Goal: Transaction & Acquisition: Book appointment/travel/reservation

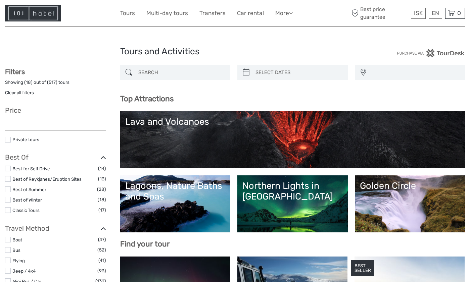
select select
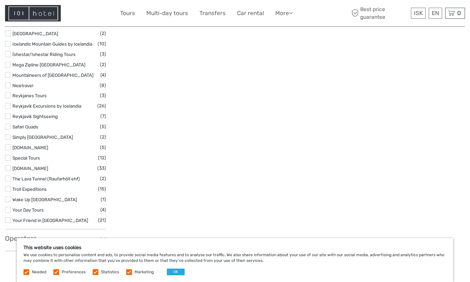
scroll to position [973, 0]
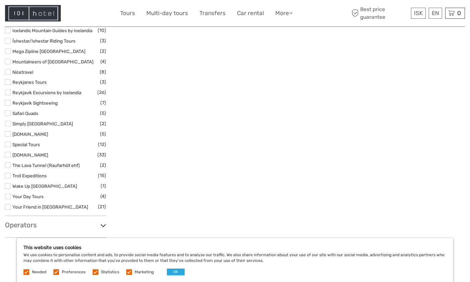
click at [8, 196] on label at bounding box center [8, 197] width 6 height 6
click at [0, 0] on input "checkbox" at bounding box center [0, 0] width 0 height 0
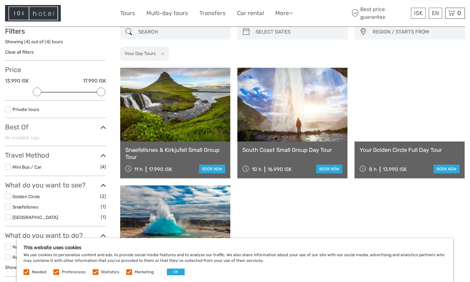
scroll to position [38, 0]
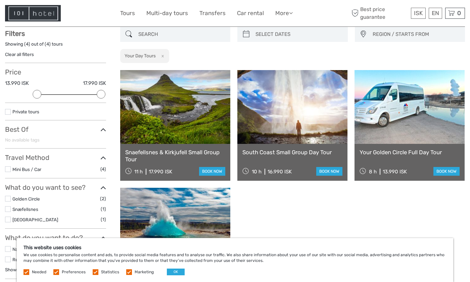
click at [408, 115] on link at bounding box center [409, 107] width 110 height 74
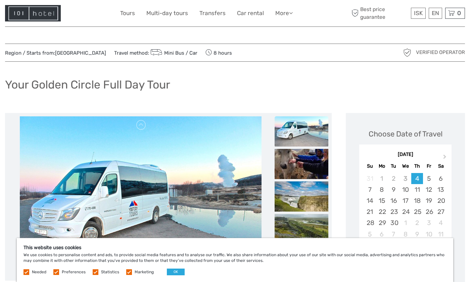
scroll to position [67, 0]
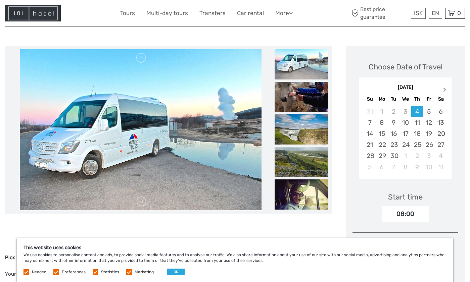
click at [444, 91] on span "Next Month" at bounding box center [444, 91] width 0 height 10
click at [432, 157] on div "28" at bounding box center [429, 155] width 12 height 11
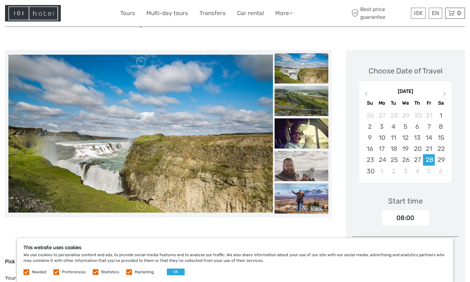
scroll to position [0, 0]
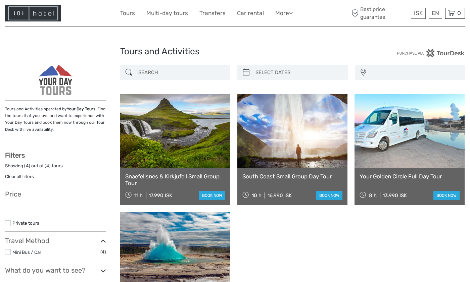
select select
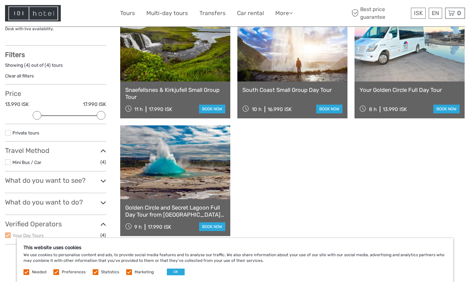
scroll to position [67, 0]
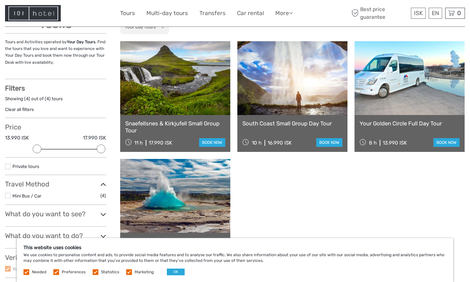
click at [185, 101] on link at bounding box center [175, 78] width 110 height 74
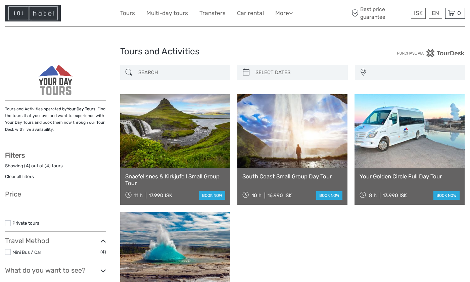
select select
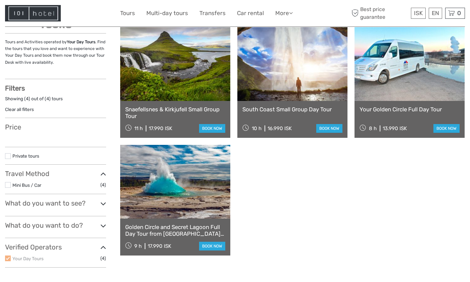
select select
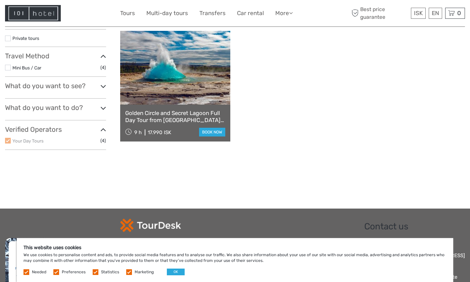
scroll to position [201, 0]
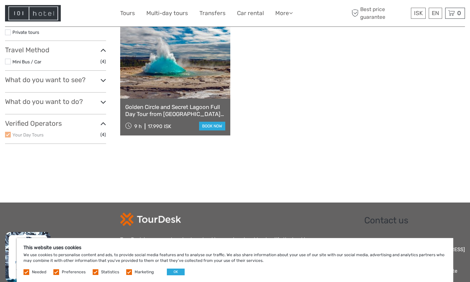
click at [104, 79] on icon at bounding box center [103, 80] width 6 height 9
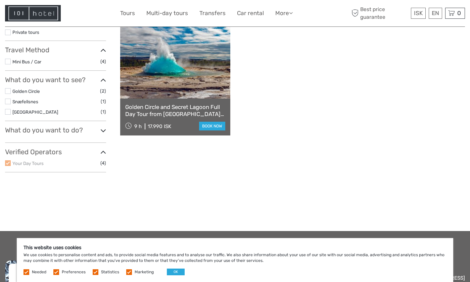
click at [104, 79] on icon at bounding box center [103, 80] width 6 height 9
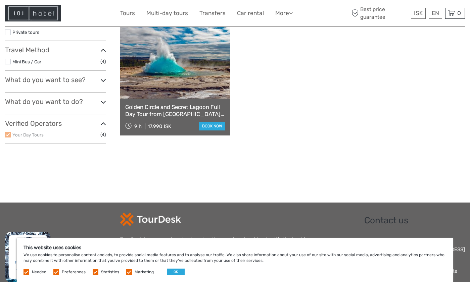
click at [102, 103] on icon at bounding box center [103, 102] width 6 height 9
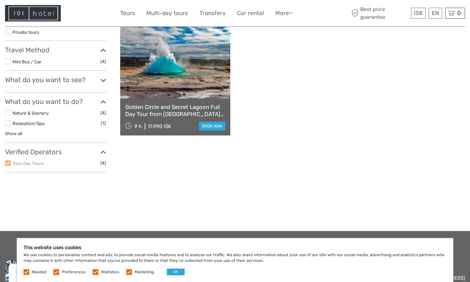
click at [11, 130] on ul "Nature & Scenery (4) Relaxation/Spa (1) Show all Black sand beach (1) Geotherma…" at bounding box center [55, 123] width 101 height 29
click at [7, 122] on label at bounding box center [8, 123] width 6 height 6
click at [0, 0] on input "checkbox" at bounding box center [0, 0] width 0 height 0
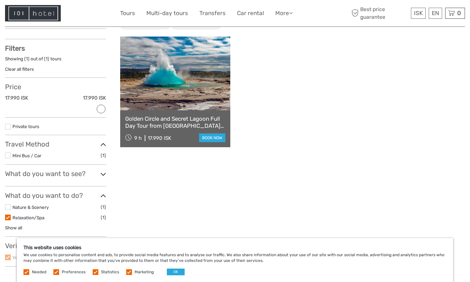
scroll to position [105, 0]
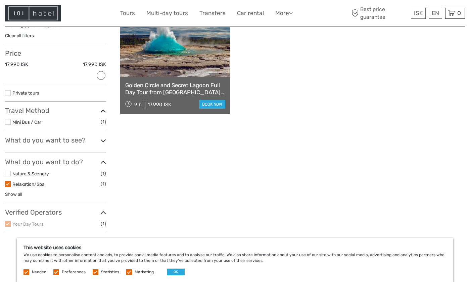
click at [170, 89] on link "Golden Circle and Secret Lagoon Full Day Tour from Reykjavik by Minibus" at bounding box center [175, 89] width 100 height 14
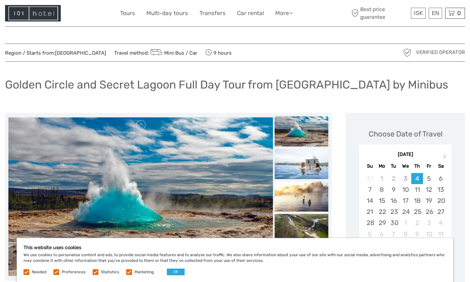
click at [308, 154] on img at bounding box center [301, 164] width 54 height 30
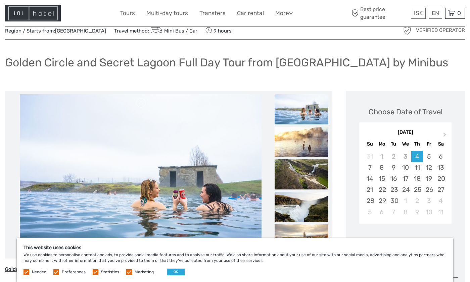
scroll to position [34, 0]
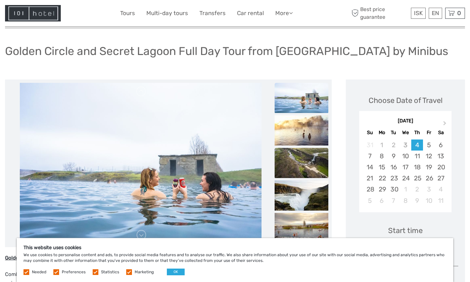
click at [299, 158] on img at bounding box center [301, 163] width 54 height 30
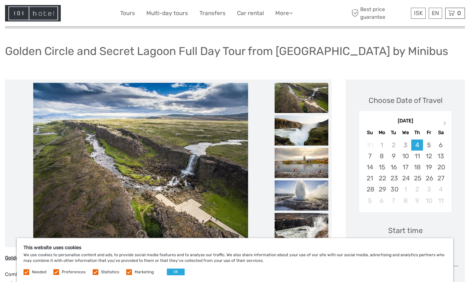
scroll to position [67, 0]
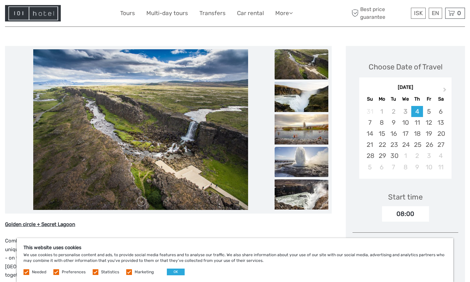
click at [299, 161] on img at bounding box center [301, 162] width 54 height 30
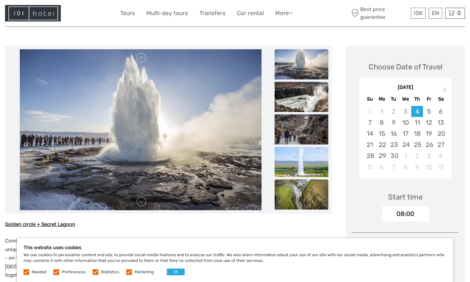
click at [301, 189] on img at bounding box center [301, 194] width 54 height 30
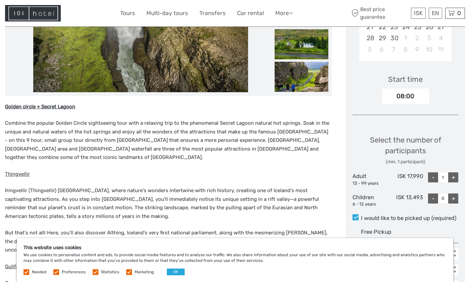
scroll to position [201, 0]
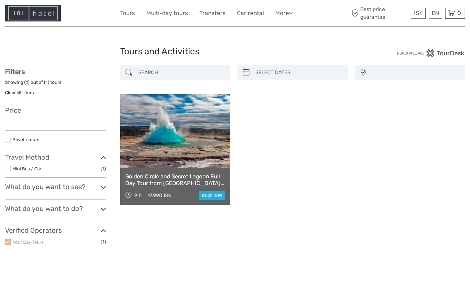
select select
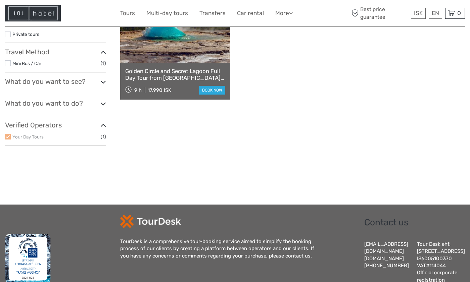
select select
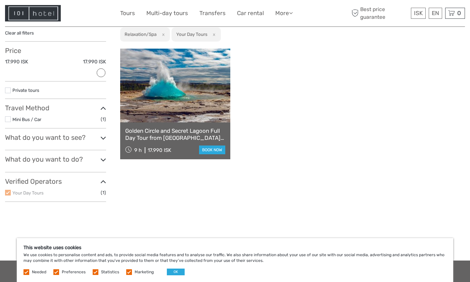
scroll to position [67, 0]
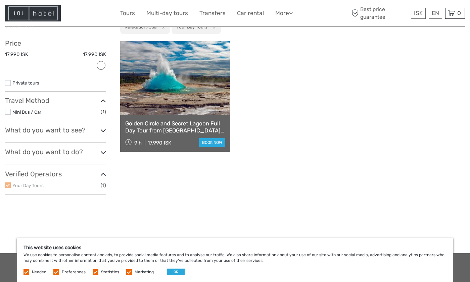
click at [101, 129] on icon at bounding box center [103, 130] width 6 height 9
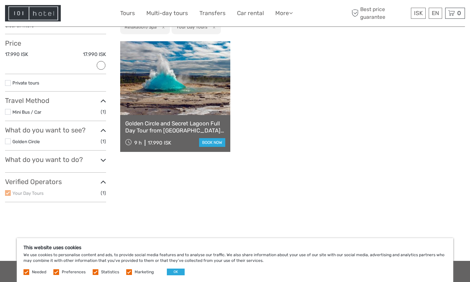
click at [103, 159] on icon at bounding box center [103, 160] width 6 height 9
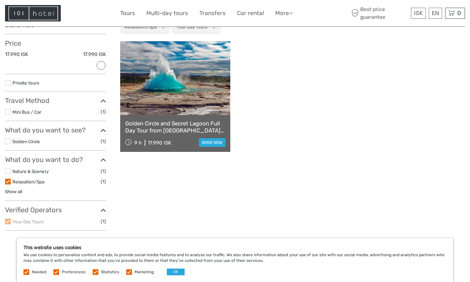
click at [9, 182] on label at bounding box center [8, 182] width 6 height 6
click at [0, 0] on input "checkbox" at bounding box center [0, 0] width 0 height 0
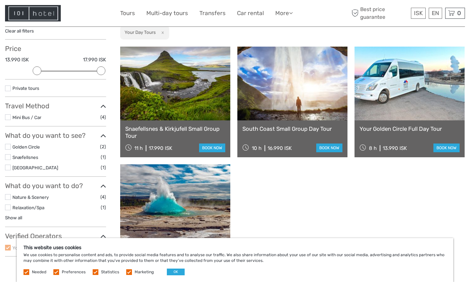
scroll to position [72, 0]
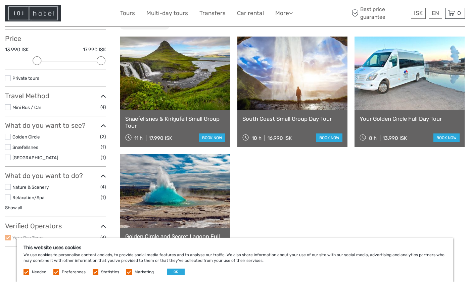
click at [8, 187] on label at bounding box center [8, 187] width 6 height 6
click at [0, 0] on input "checkbox" at bounding box center [0, 0] width 0 height 0
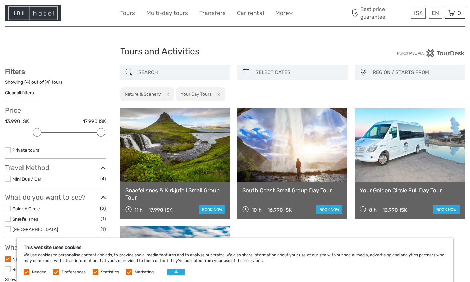
click at [375, 163] on link at bounding box center [409, 145] width 110 height 74
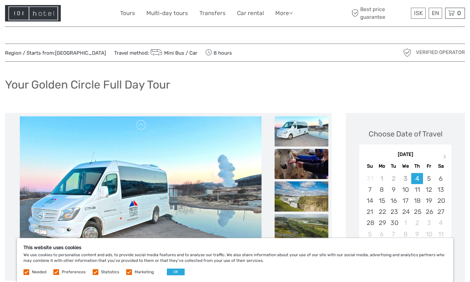
click at [302, 158] on img at bounding box center [301, 164] width 54 height 30
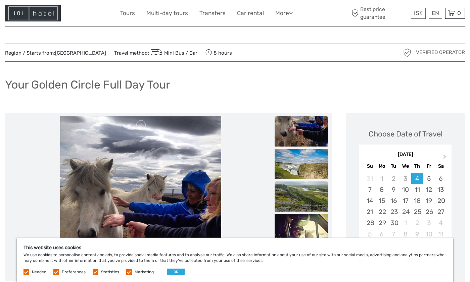
click at [300, 191] on img at bounding box center [301, 196] width 54 height 30
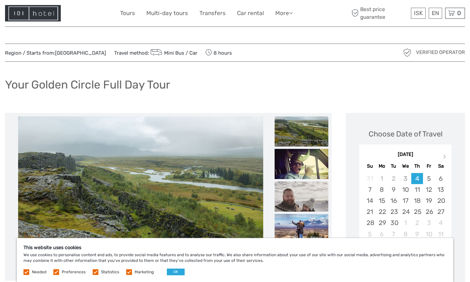
scroll to position [34, 0]
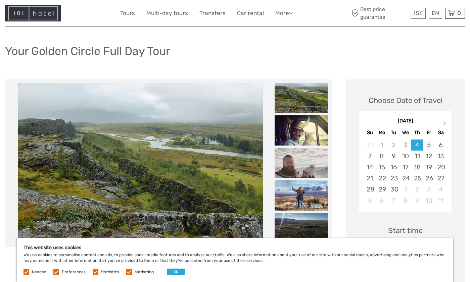
click at [305, 194] on img at bounding box center [301, 195] width 54 height 30
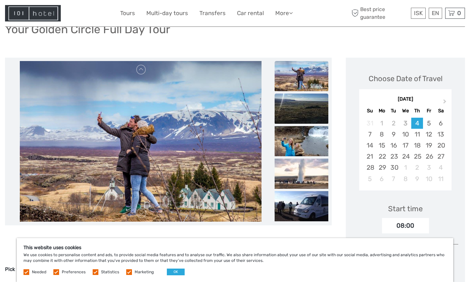
scroll to position [67, 0]
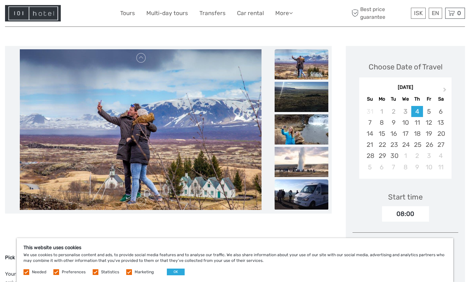
click at [306, 191] on img at bounding box center [301, 194] width 54 height 30
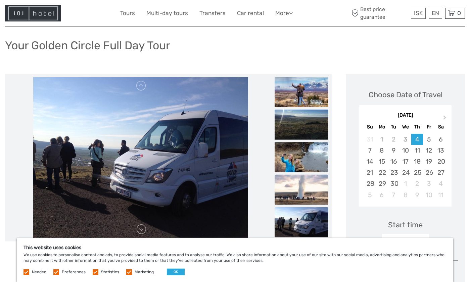
scroll to position [34, 0]
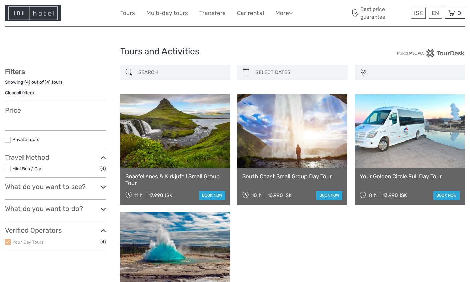
select select
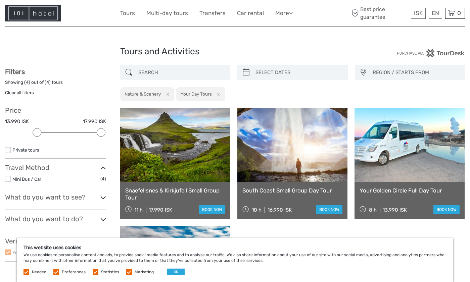
click at [164, 141] on link at bounding box center [175, 145] width 110 height 74
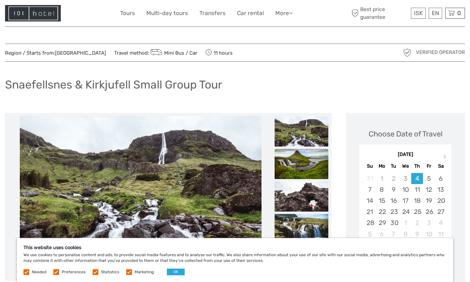
click at [304, 160] on img at bounding box center [301, 164] width 54 height 30
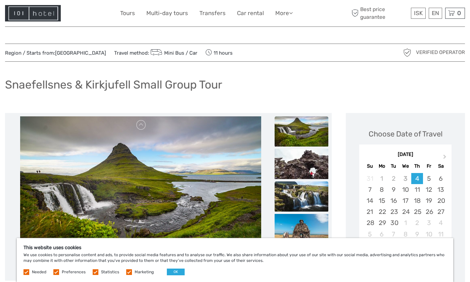
click at [303, 191] on img at bounding box center [301, 196] width 54 height 30
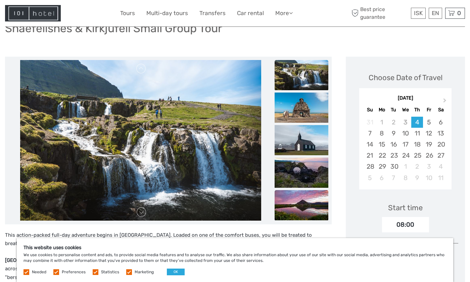
scroll to position [67, 0]
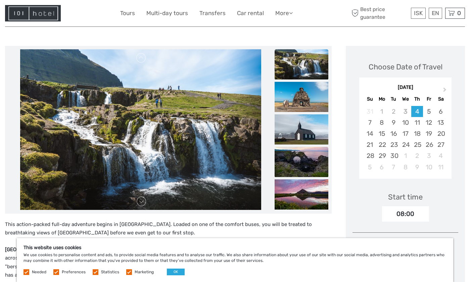
click at [303, 164] on img at bounding box center [301, 162] width 54 height 30
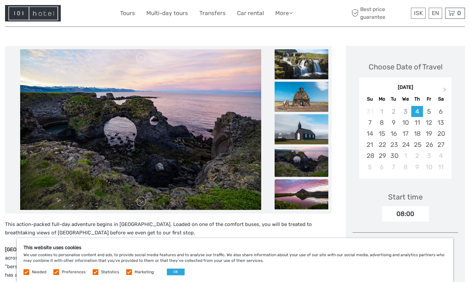
click at [309, 189] on img at bounding box center [301, 194] width 54 height 30
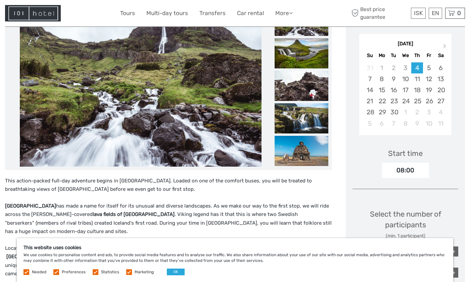
scroll to position [101, 0]
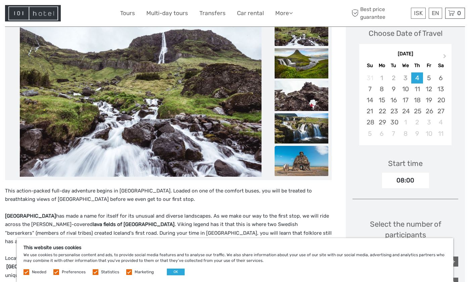
click at [302, 167] on img at bounding box center [301, 161] width 54 height 30
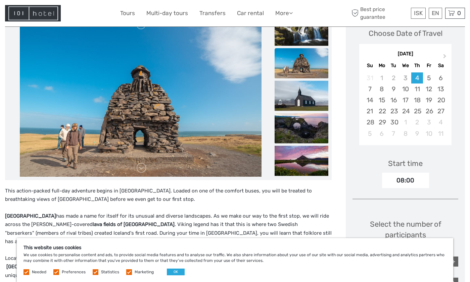
click at [295, 127] on img at bounding box center [301, 128] width 54 height 30
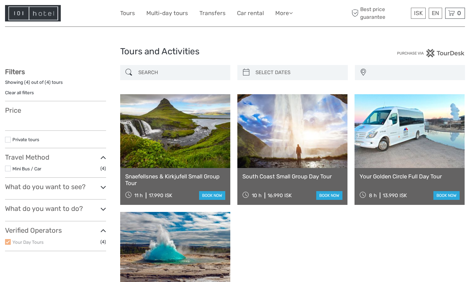
select select
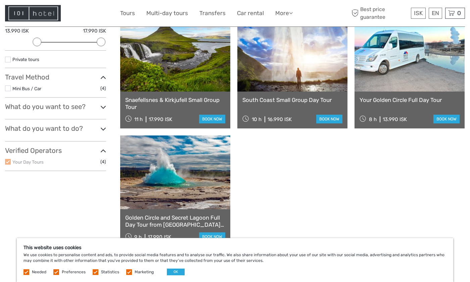
scroll to position [101, 0]
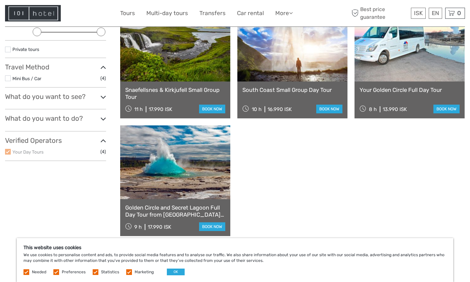
click at [282, 65] on link at bounding box center [292, 45] width 110 height 74
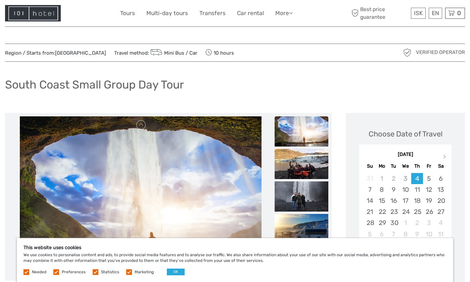
click at [300, 164] on img at bounding box center [301, 164] width 54 height 30
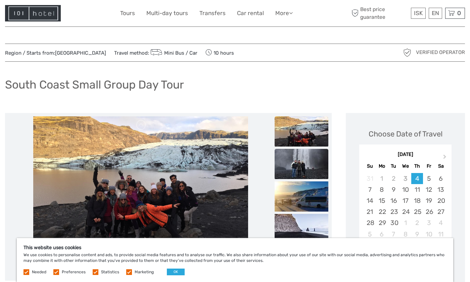
scroll to position [34, 0]
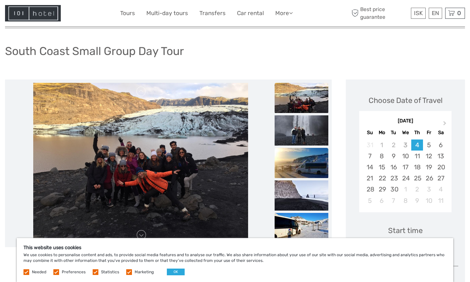
click at [300, 165] on img at bounding box center [301, 163] width 54 height 30
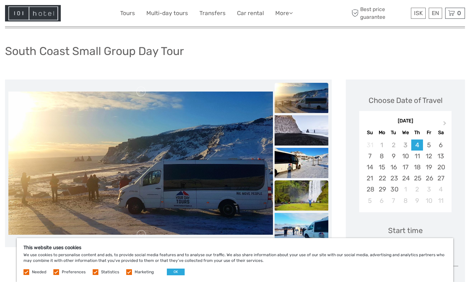
click at [301, 191] on img at bounding box center [301, 195] width 54 height 30
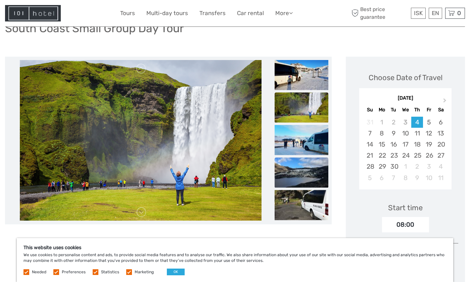
scroll to position [67, 0]
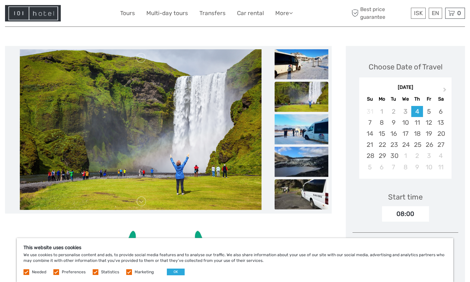
click at [299, 189] on img at bounding box center [301, 194] width 54 height 30
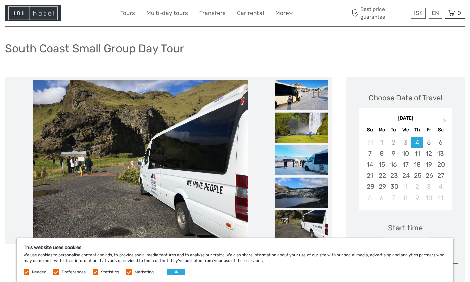
scroll to position [34, 0]
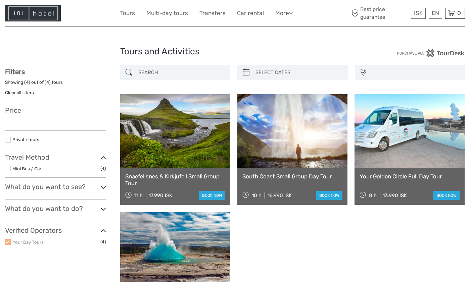
select select
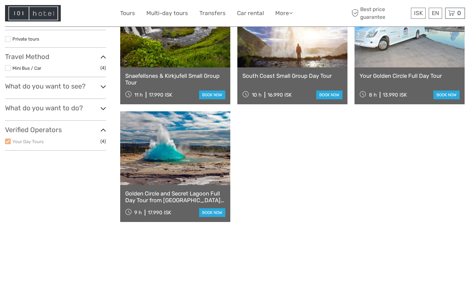
select select
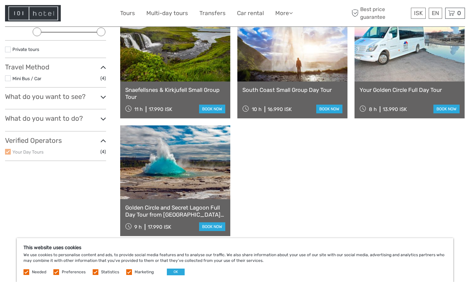
scroll to position [0, 0]
click at [166, 211] on link "Golden Circle and Secret Lagoon Full Day Tour from [GEOGRAPHIC_DATA] by Minibus" at bounding box center [175, 211] width 100 height 14
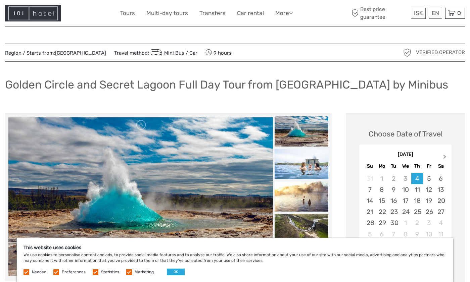
click at [444, 155] on span "Next Month" at bounding box center [444, 158] width 0 height 10
click at [437, 222] on div "29" at bounding box center [440, 222] width 12 height 11
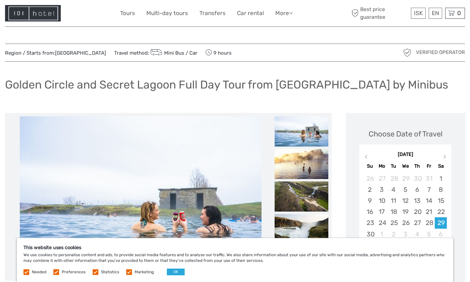
click at [296, 170] on img at bounding box center [301, 164] width 54 height 30
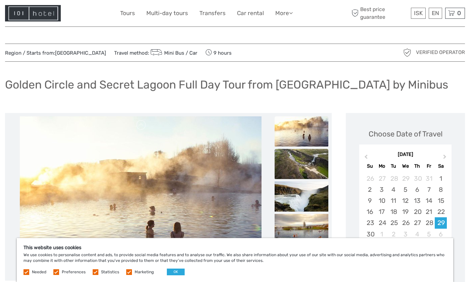
click at [300, 168] on img at bounding box center [301, 164] width 54 height 30
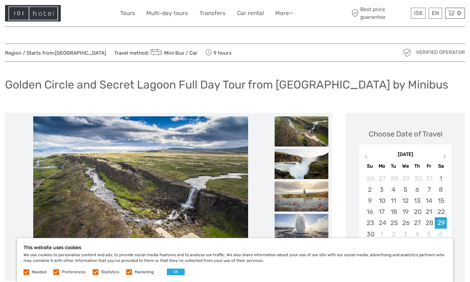
click at [304, 194] on img at bounding box center [301, 196] width 54 height 30
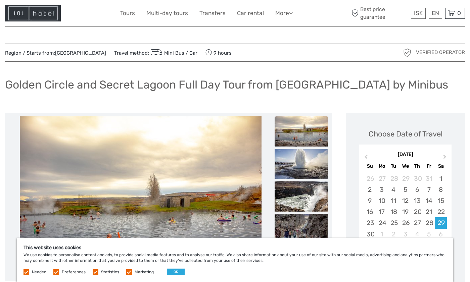
scroll to position [34, 0]
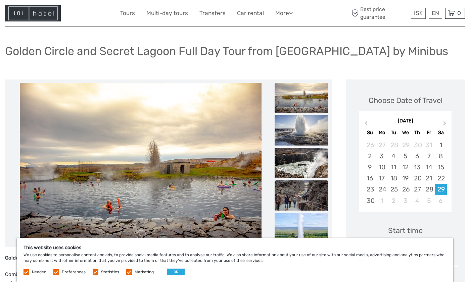
click at [303, 200] on img at bounding box center [301, 195] width 54 height 30
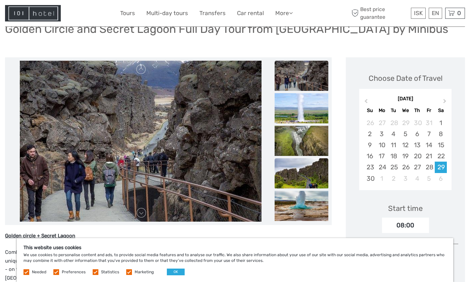
scroll to position [67, 0]
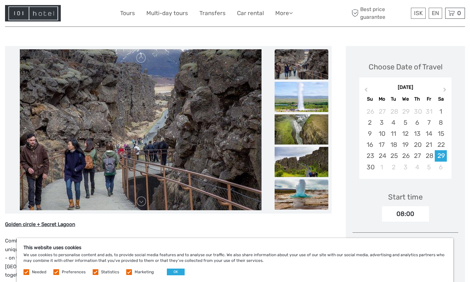
click at [302, 197] on img at bounding box center [301, 194] width 54 height 30
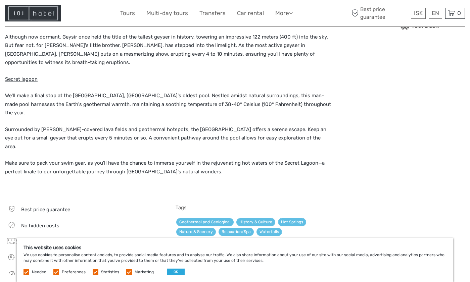
scroll to position [637, 0]
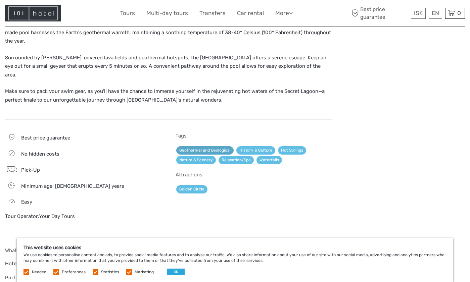
click at [194, 146] on link "Geothermal and Geological" at bounding box center [204, 150] width 57 height 8
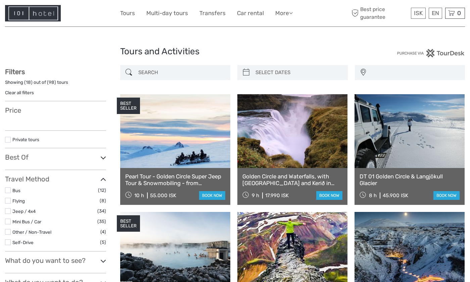
select select
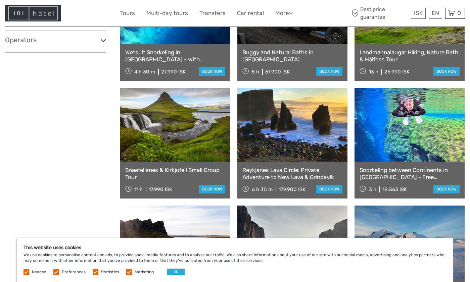
scroll to position [503, 0]
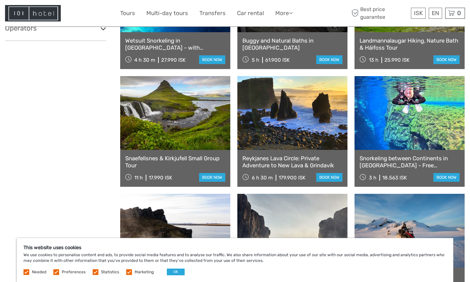
click at [191, 127] on link at bounding box center [175, 113] width 110 height 74
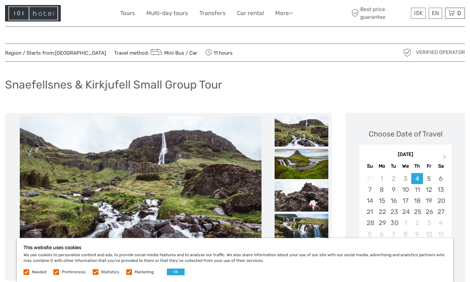
click at [307, 161] on img at bounding box center [301, 164] width 54 height 30
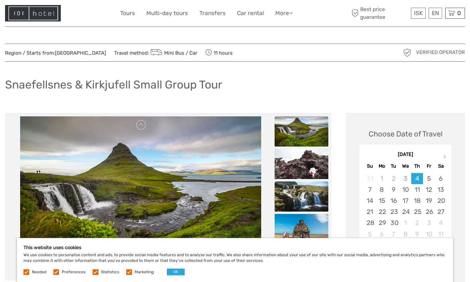
click at [309, 197] on img at bounding box center [301, 196] width 54 height 30
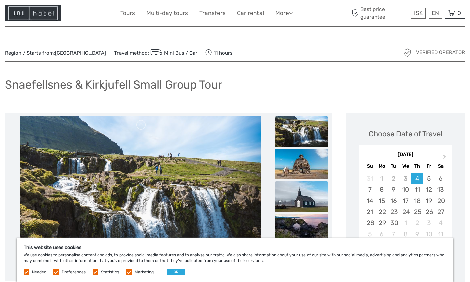
scroll to position [34, 0]
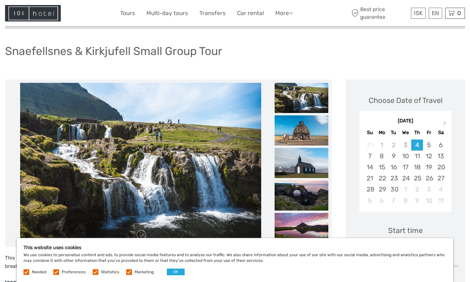
click at [309, 193] on img at bounding box center [301, 195] width 54 height 30
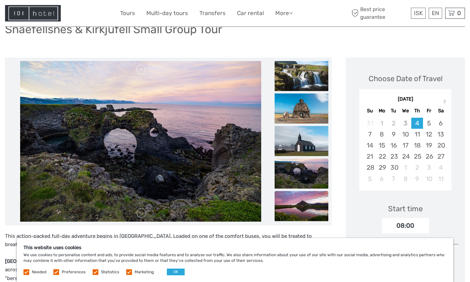
scroll to position [67, 0]
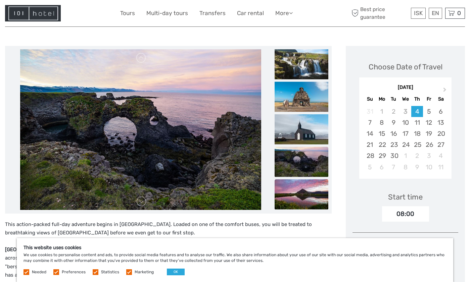
click at [309, 192] on img at bounding box center [301, 194] width 54 height 30
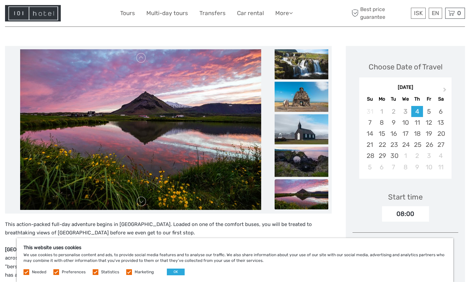
scroll to position [101, 0]
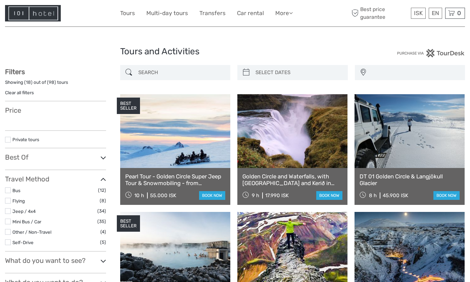
select select
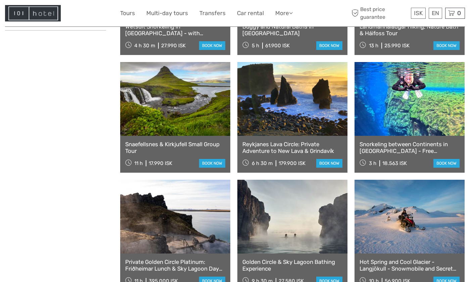
select select
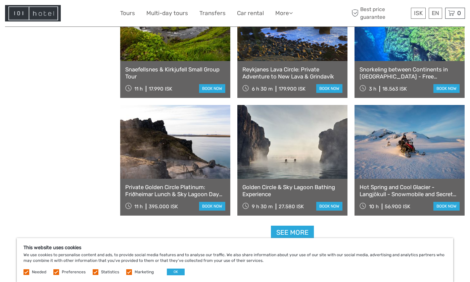
scroll to position [604, 0]
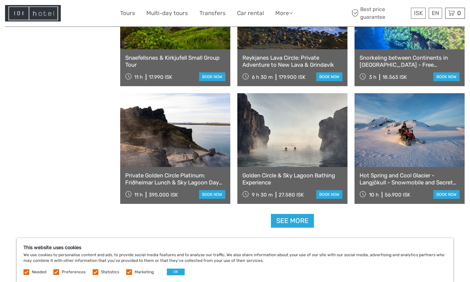
click at [159, 133] on link at bounding box center [175, 130] width 110 height 74
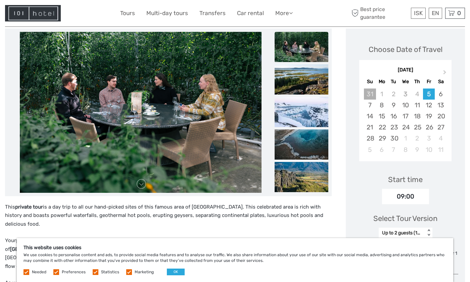
scroll to position [67, 0]
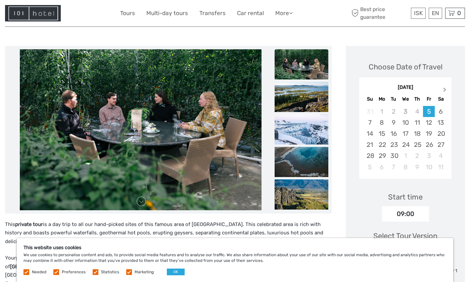
click at [443, 93] on button "Next Month" at bounding box center [445, 91] width 11 height 11
click at [432, 155] on div "28" at bounding box center [429, 155] width 12 height 11
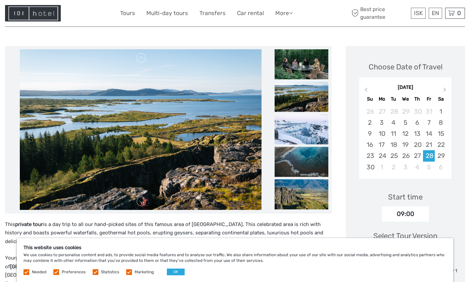
click at [303, 133] on img at bounding box center [301, 129] width 54 height 30
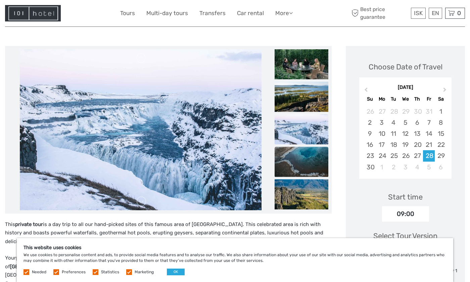
click at [301, 153] on img at bounding box center [301, 162] width 54 height 30
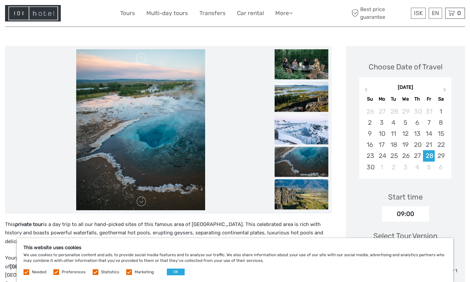
click at [299, 188] on img at bounding box center [301, 194] width 54 height 30
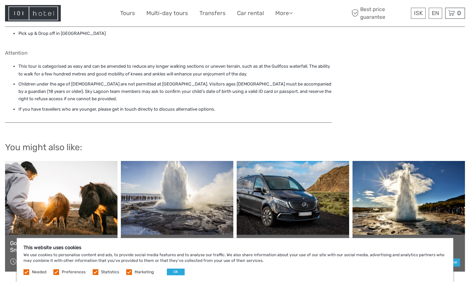
scroll to position [671, 0]
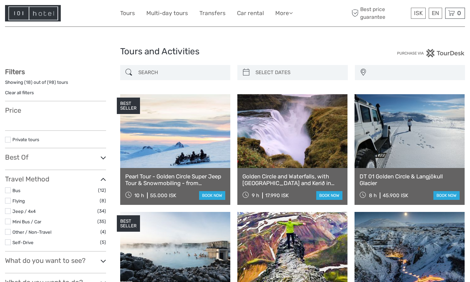
select select
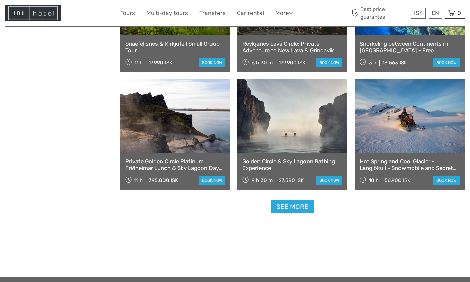
select select
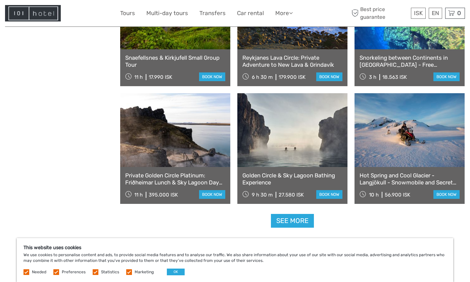
scroll to position [0, 0]
click at [290, 223] on link "See more" at bounding box center [292, 221] width 43 height 14
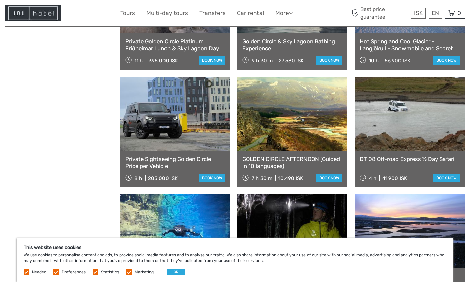
scroll to position [771, 0]
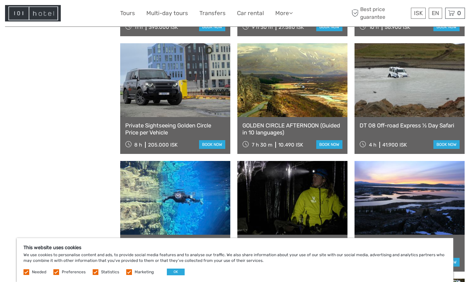
click at [282, 125] on link "GOLDEN CIRCLE AFTERNOON (Guided in 10 languages)" at bounding box center [292, 129] width 100 height 14
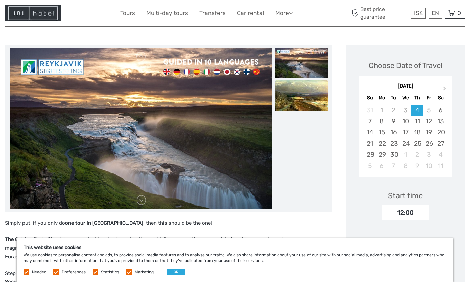
scroll to position [67, 0]
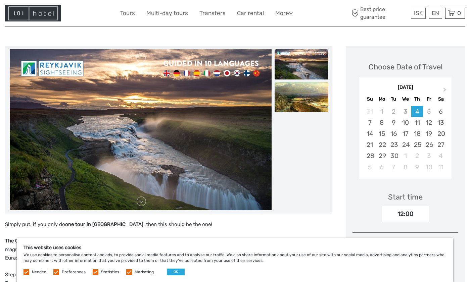
click at [292, 100] on img at bounding box center [301, 97] width 54 height 30
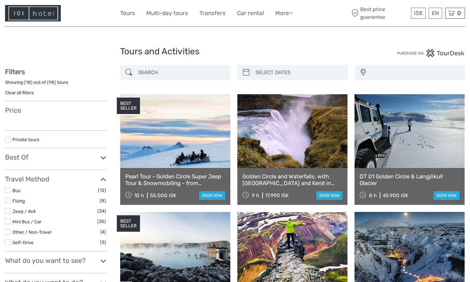
select select
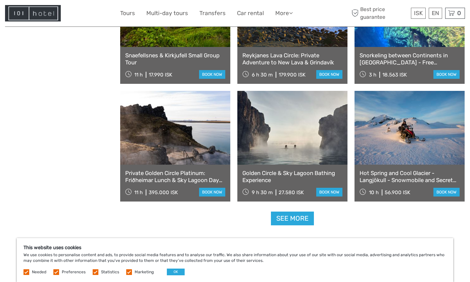
scroll to position [618, 0]
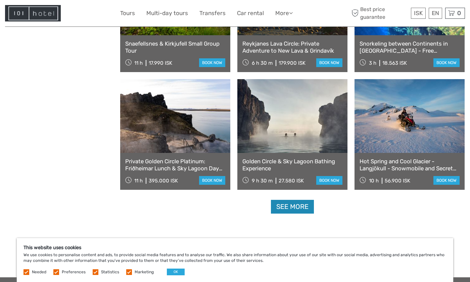
click at [288, 207] on link "See more" at bounding box center [292, 207] width 43 height 14
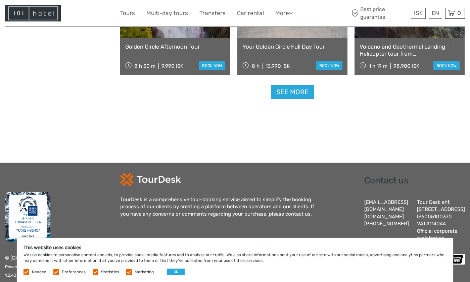
scroll to position [1456, 0]
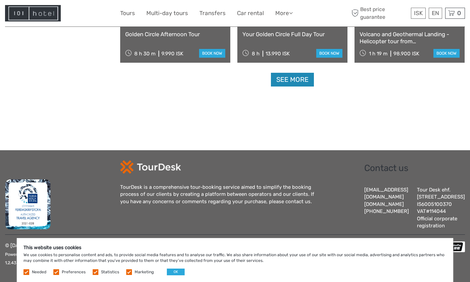
click at [286, 73] on link "See more" at bounding box center [292, 80] width 43 height 14
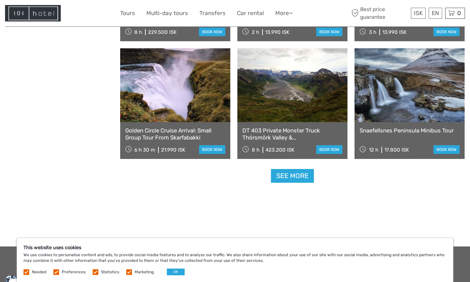
scroll to position [2039, 0]
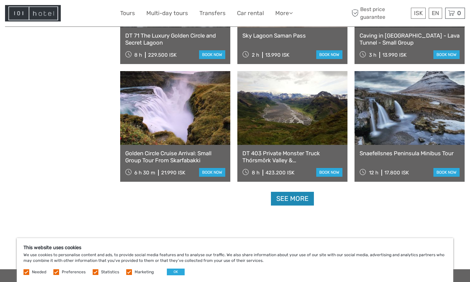
click at [303, 195] on link "See more" at bounding box center [292, 199] width 43 height 14
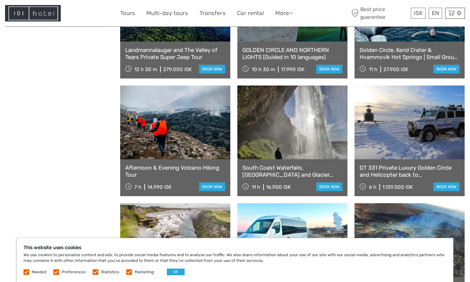
scroll to position [932, 0]
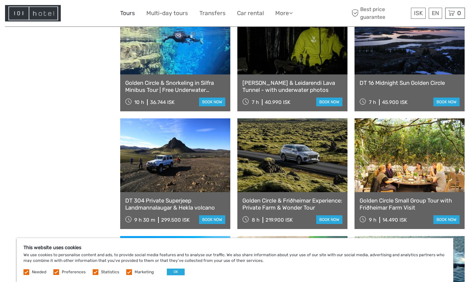
click at [131, 13] on link "Tours" at bounding box center [127, 13] width 15 height 10
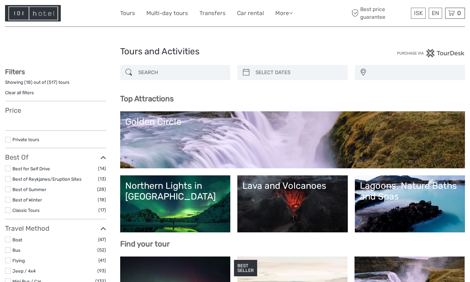
select select
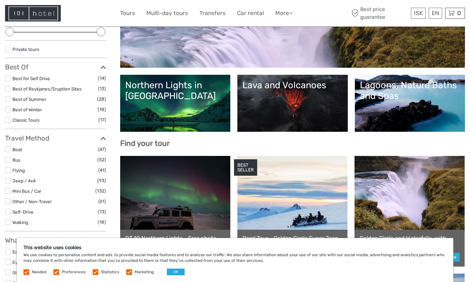
scroll to position [134, 0]
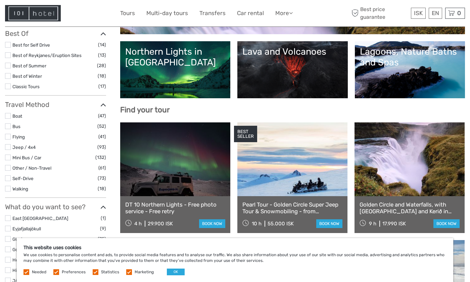
click at [9, 125] on label at bounding box center [8, 126] width 6 height 6
click at [0, 0] on input "checkbox" at bounding box center [0, 0] width 0 height 0
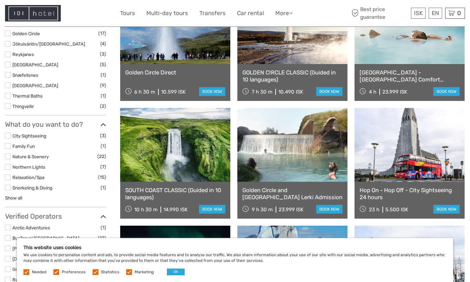
scroll to position [239, 0]
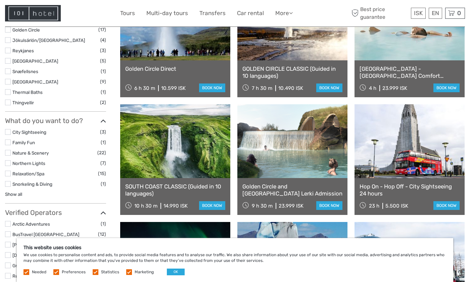
click at [7, 163] on label at bounding box center [8, 163] width 6 height 6
click at [0, 0] on input "checkbox" at bounding box center [0, 0] width 0 height 0
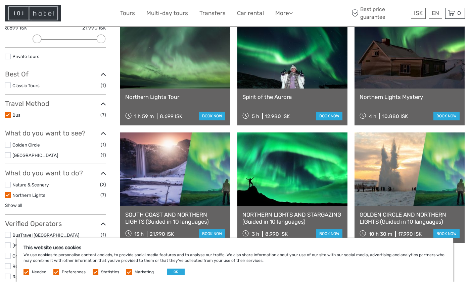
scroll to position [105, 0]
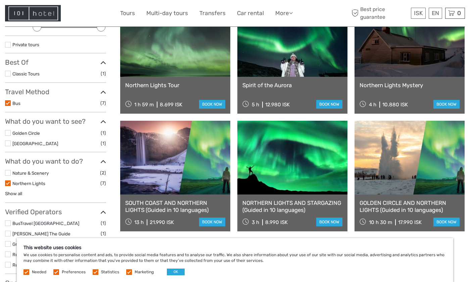
click at [397, 152] on link at bounding box center [409, 158] width 110 height 74
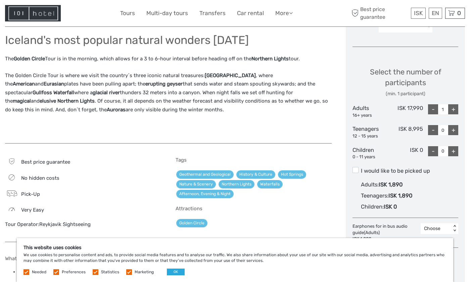
scroll to position [201, 0]
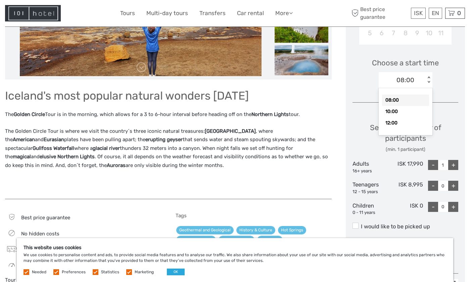
click at [427, 81] on div "< >" at bounding box center [428, 79] width 6 height 7
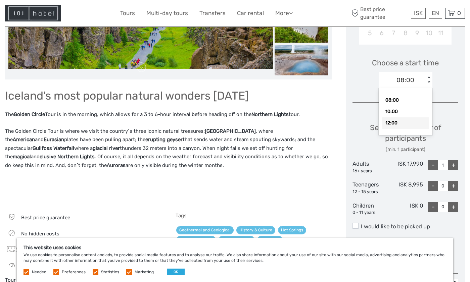
click at [404, 124] on div "12:00" at bounding box center [405, 122] width 47 height 11
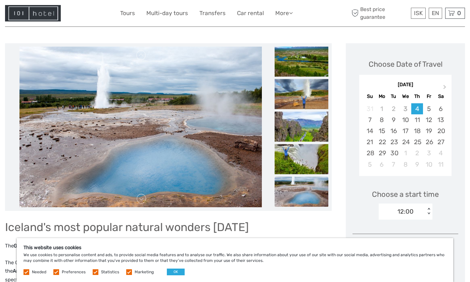
scroll to position [67, 0]
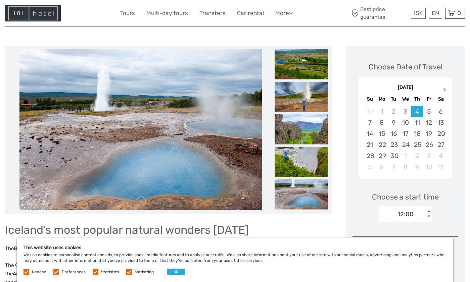
click at [444, 91] on span "Next Month" at bounding box center [444, 91] width 0 height 10
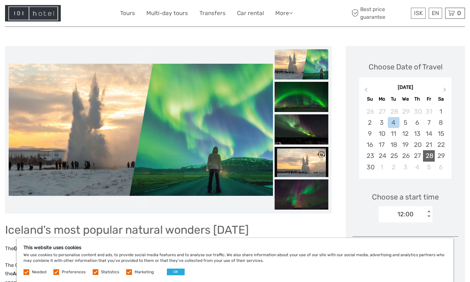
click at [429, 154] on div "28" at bounding box center [429, 155] width 12 height 11
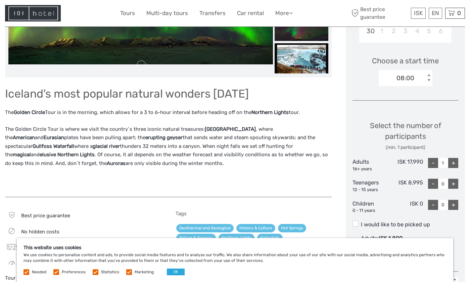
scroll to position [201, 0]
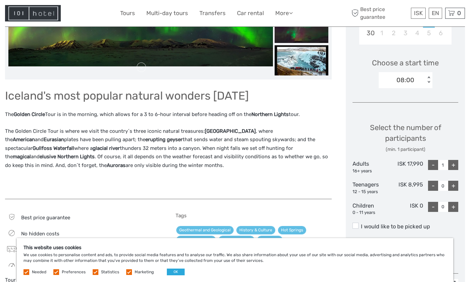
click at [429, 81] on div "< >" at bounding box center [428, 79] width 6 height 7
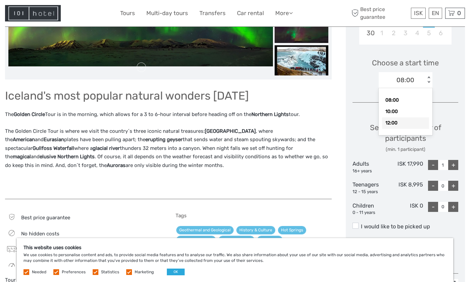
click at [411, 122] on div "12:00" at bounding box center [405, 122] width 47 height 11
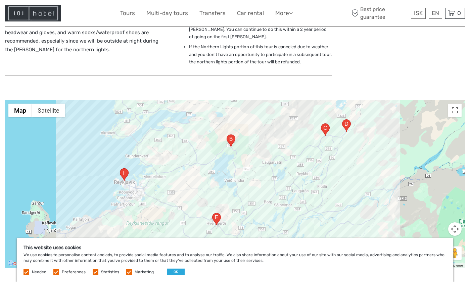
scroll to position [671, 0]
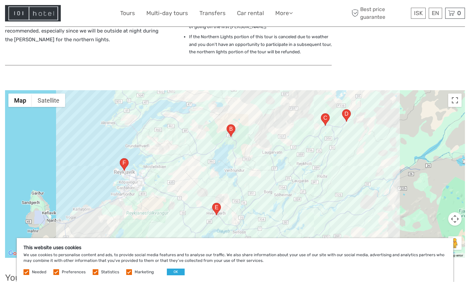
click at [342, 109] on area "Gullfossvegur, 806, Iceland" at bounding box center [342, 109] width 0 height 0
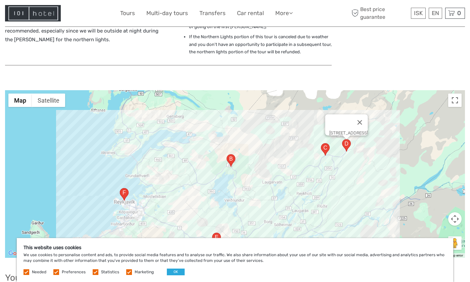
click at [321, 143] on area "35, 806, Iceland" at bounding box center [321, 143] width 0 height 0
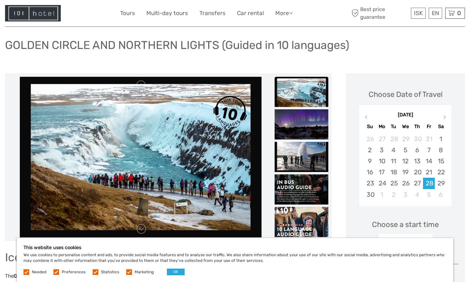
scroll to position [34, 0]
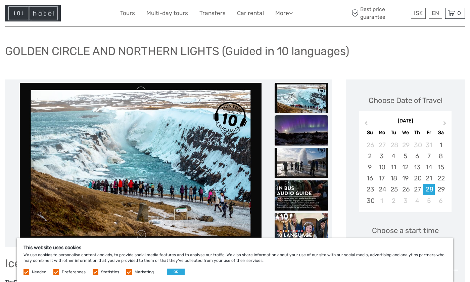
click at [305, 136] on img at bounding box center [301, 130] width 54 height 30
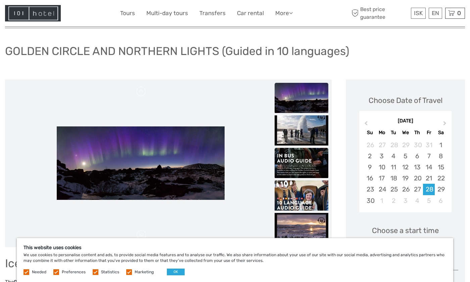
click at [308, 156] on img at bounding box center [301, 163] width 54 height 30
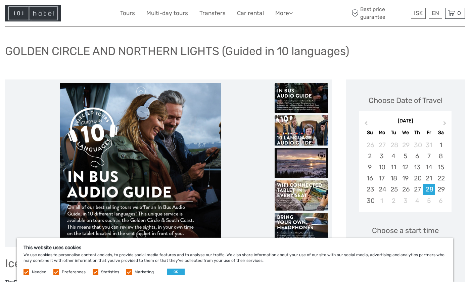
click at [294, 189] on img at bounding box center [301, 195] width 54 height 30
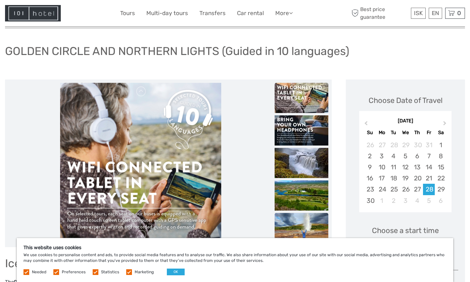
click at [291, 221] on img at bounding box center [301, 228] width 54 height 30
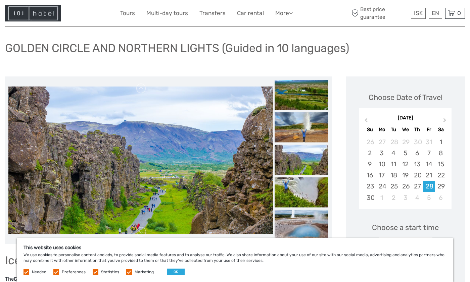
scroll to position [0, 0]
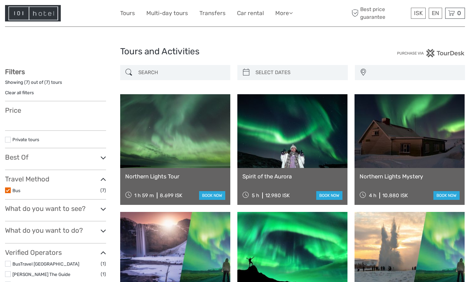
select select
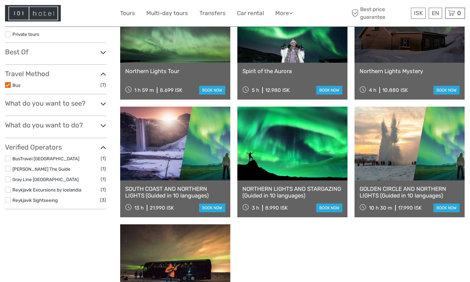
select select
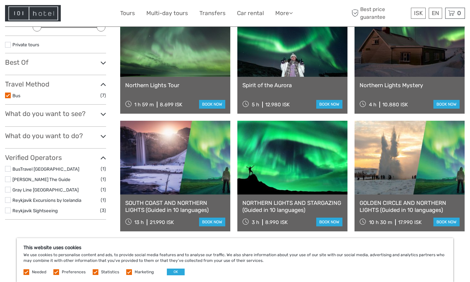
scroll to position [0, 0]
click at [275, 158] on link at bounding box center [292, 158] width 110 height 74
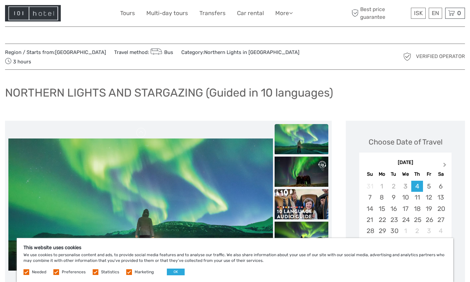
click at [444, 161] on span "Next Month" at bounding box center [444, 166] width 0 height 10
click at [431, 225] on div "28" at bounding box center [429, 230] width 12 height 11
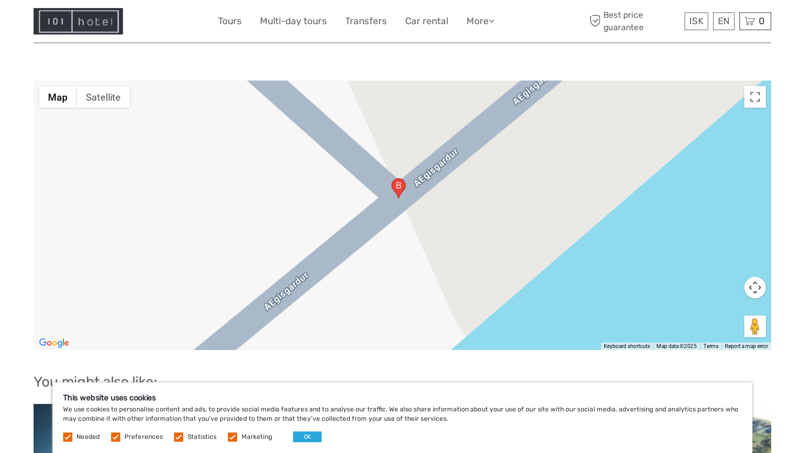
scroll to position [771, 0]
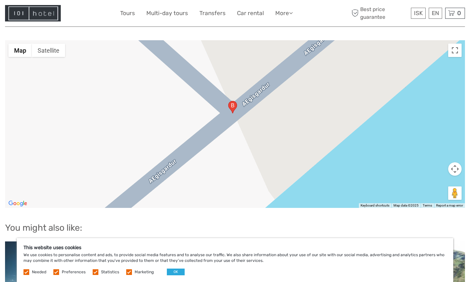
click at [281, 113] on div at bounding box center [235, 124] width 460 height 168
click at [455, 44] on button "Toggle fullscreen view" at bounding box center [454, 50] width 13 height 13
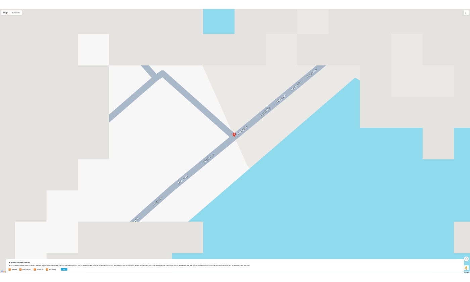
scroll to position [0, 0]
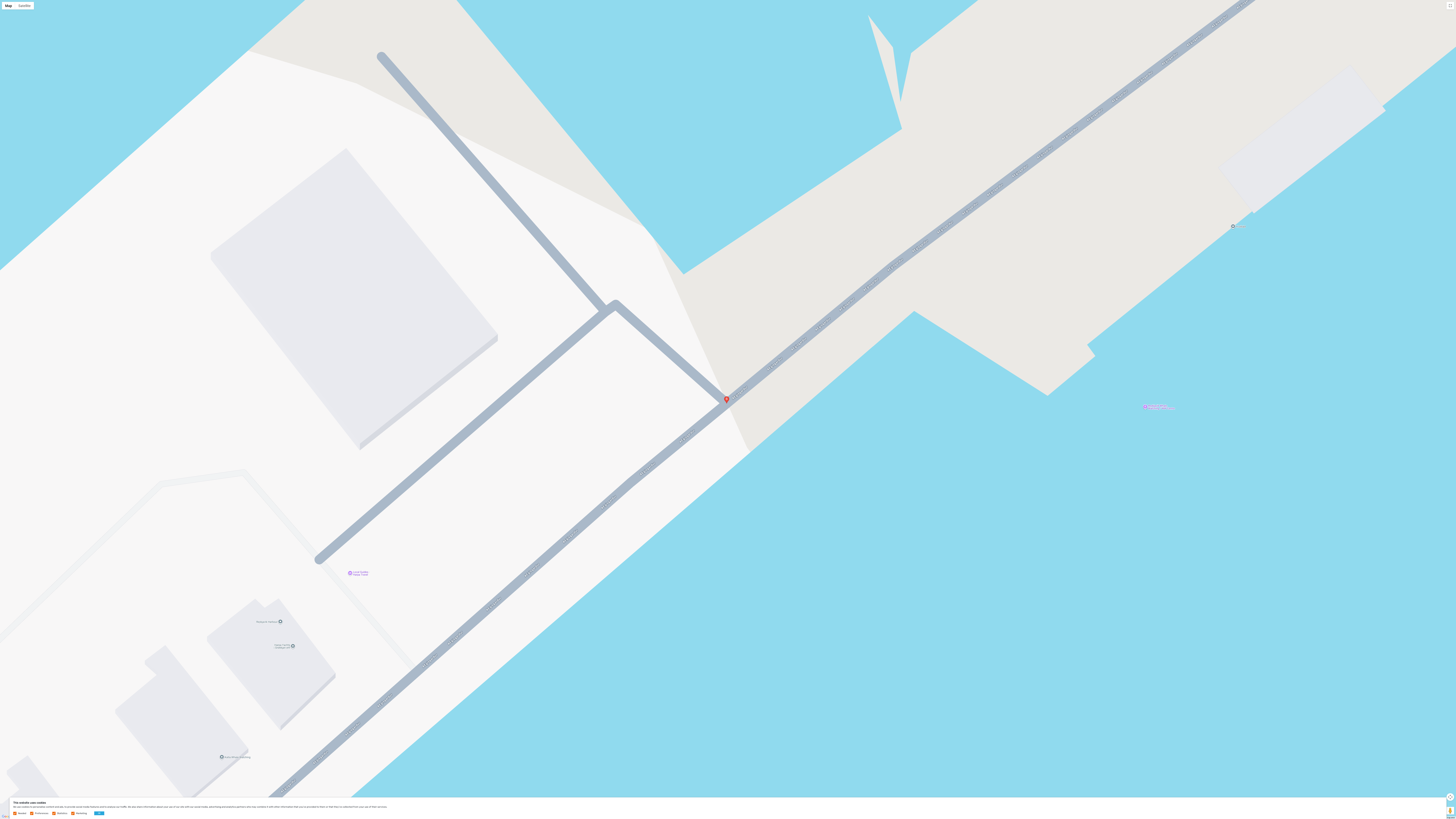
click at [265, 159] on div at bounding box center [728, 409] width 1456 height 819
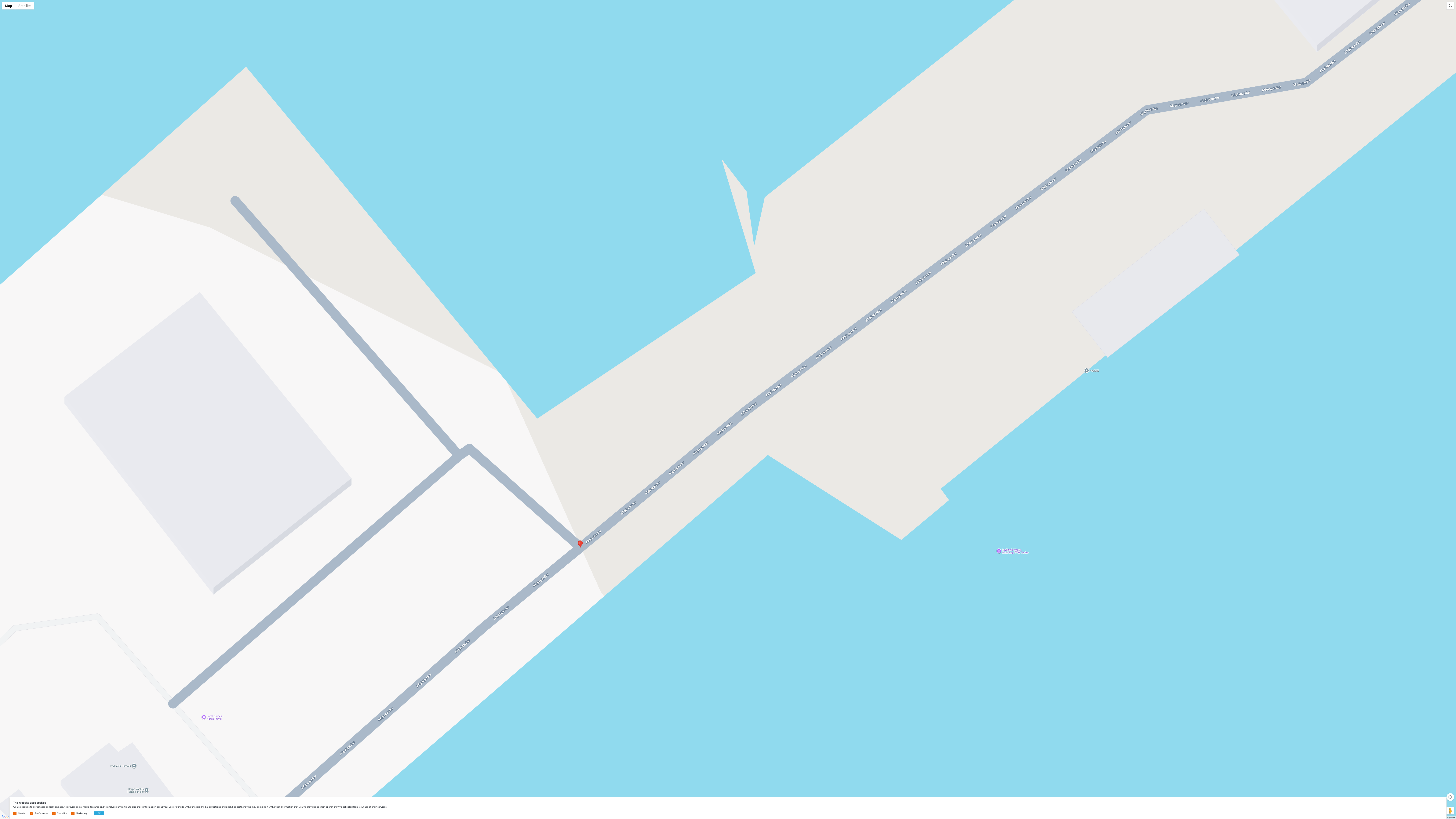
click at [265, 159] on div at bounding box center [728, 409] width 1456 height 819
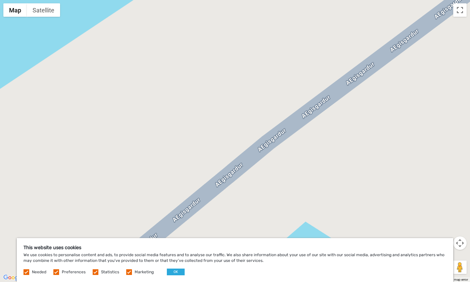
scroll to position [805, 0]
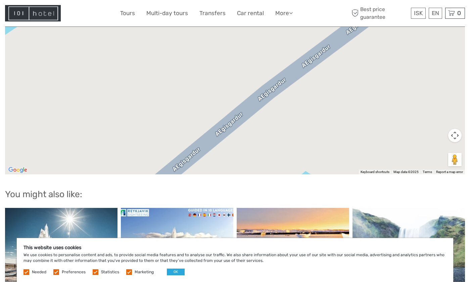
click at [455, 130] on button "Map camera controls" at bounding box center [454, 135] width 13 height 13
click at [436, 148] on button "Zoom out" at bounding box center [437, 152] width 13 height 13
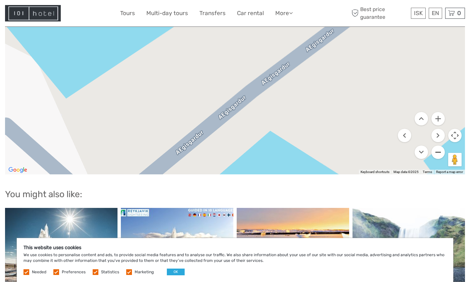
click at [436, 148] on button "Zoom out" at bounding box center [437, 152] width 13 height 13
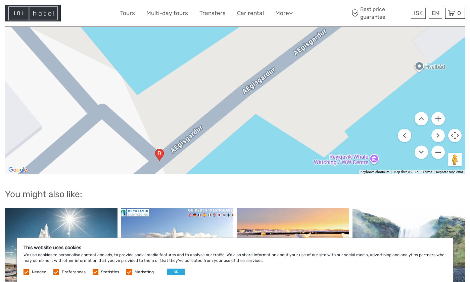
click at [436, 148] on button "Zoom out" at bounding box center [437, 152] width 13 height 13
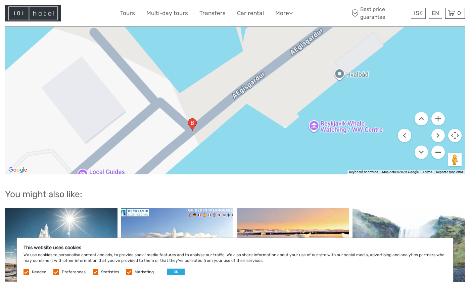
click at [436, 148] on button "Zoom out" at bounding box center [437, 152] width 13 height 13
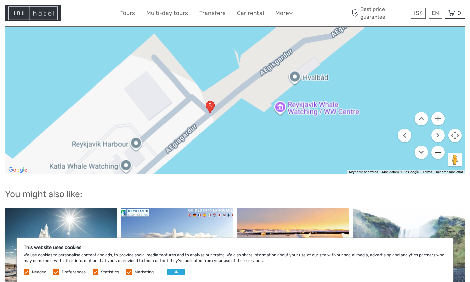
click at [436, 148] on button "Zoom out" at bounding box center [437, 152] width 13 height 13
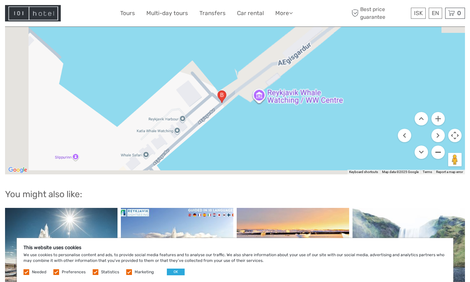
click at [436, 148] on button "Zoom out" at bounding box center [437, 152] width 13 height 13
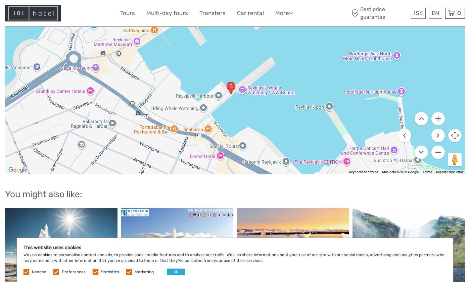
click at [437, 146] on button "Zoom out" at bounding box center [437, 152] width 13 height 13
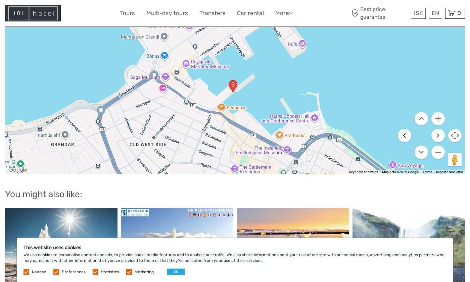
drag, startPoint x: 402, startPoint y: 127, endPoint x: 393, endPoint y: 97, distance: 31.5
click at [393, 97] on div "Map Terrain Satellite Labels Keyboard shortcuts Map Data Map data ©2025 Google …" at bounding box center [235, 91] width 460 height 168
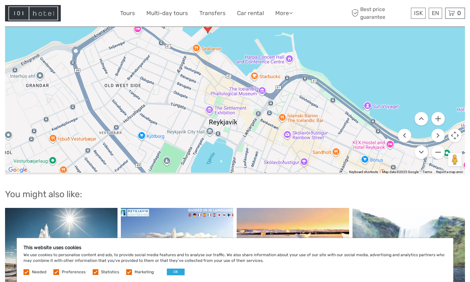
drag, startPoint x: 325, startPoint y: 143, endPoint x: 300, endPoint y: 81, distance: 67.0
click at [300, 81] on div at bounding box center [235, 91] width 460 height 168
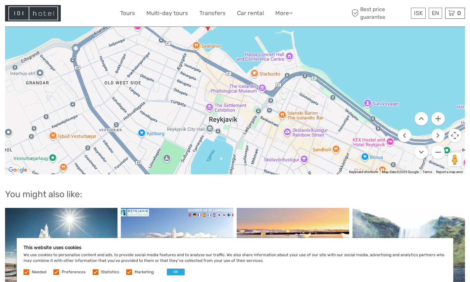
click at [248, 84] on div at bounding box center [235, 91] width 460 height 168
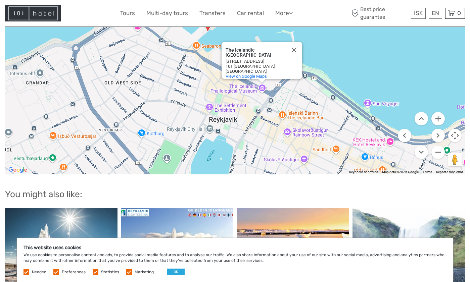
click at [263, 79] on div "The Icelandic [GEOGRAPHIC_DATA] [GEOGRAPHIC_DATA][STREET_ADDRESS] View on Googl…" at bounding box center [235, 91] width 460 height 168
click at [227, 48] on div "The Icelandic [GEOGRAPHIC_DATA]" at bounding box center [255, 53] width 60 height 10
drag, startPoint x: 226, startPoint y: 37, endPoint x: 253, endPoint y: 45, distance: 27.3
click at [253, 48] on div "The Icelandic [GEOGRAPHIC_DATA]" at bounding box center [255, 53] width 60 height 10
click at [250, 74] on span "View on Google Maps" at bounding box center [245, 76] width 41 height 5
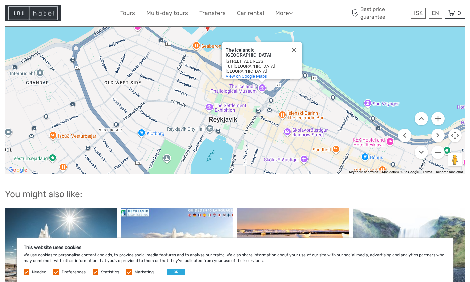
click at [297, 123] on div "The Icelandic [GEOGRAPHIC_DATA] [GEOGRAPHIC_DATA][STREET_ADDRESS] View on Googl…" at bounding box center [235, 91] width 460 height 168
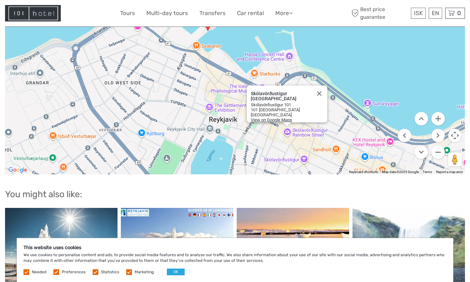
click at [278, 117] on span "View on Google Maps" at bounding box center [271, 119] width 41 height 5
